Goal: Transaction & Acquisition: Purchase product/service

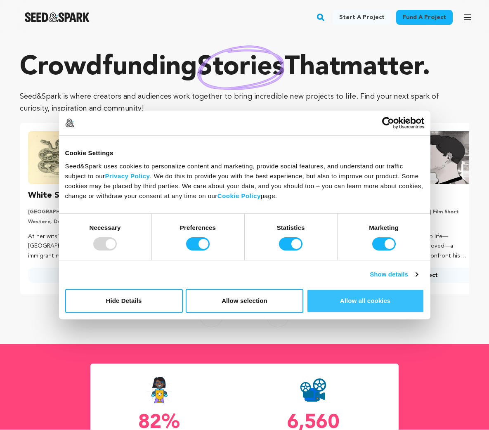
click at [336, 304] on button "Allow all cookies" at bounding box center [366, 301] width 118 height 24
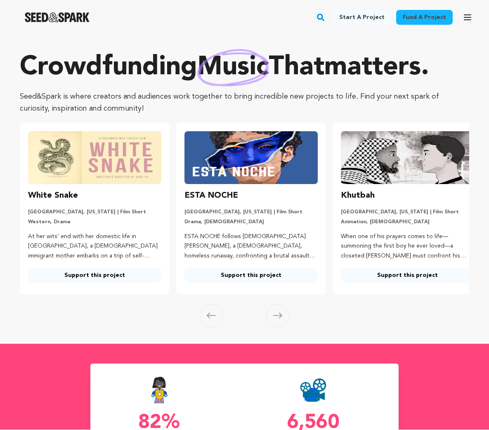
click at [433, 19] on link "Fund a project" at bounding box center [424, 17] width 57 height 15
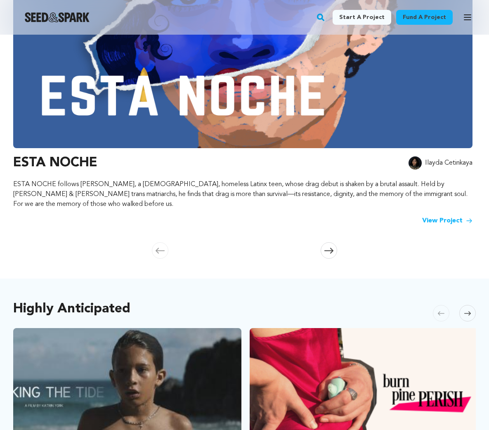
scroll to position [92, 0]
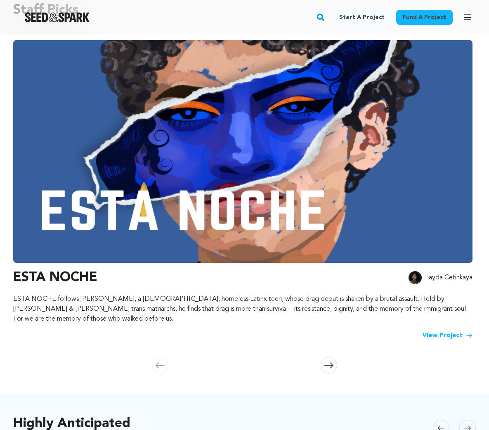
click at [460, 334] on div "Staff Picks Carousel Skip to previous slide page Carousel ESTA NOCHE Ilayda Cet…" at bounding box center [244, 185] width 463 height 403
click at [444, 331] on link "View Project" at bounding box center [447, 336] width 50 height 10
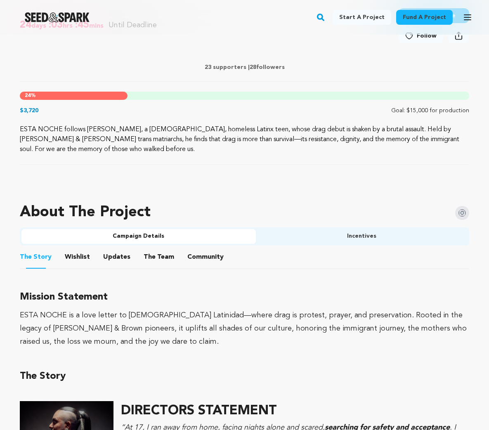
scroll to position [5060, 0]
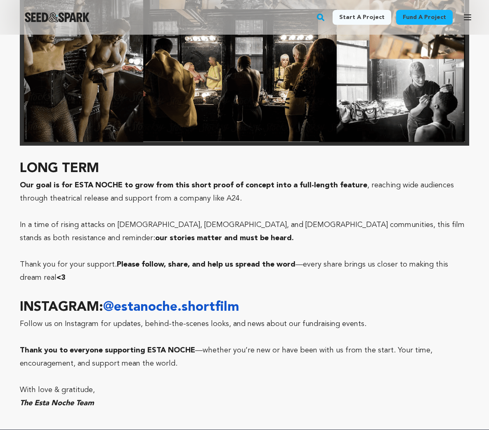
click at [170, 301] on link "@estanoche.shortfilm" at bounding box center [171, 307] width 136 height 13
